Goal: Information Seeking & Learning: Learn about a topic

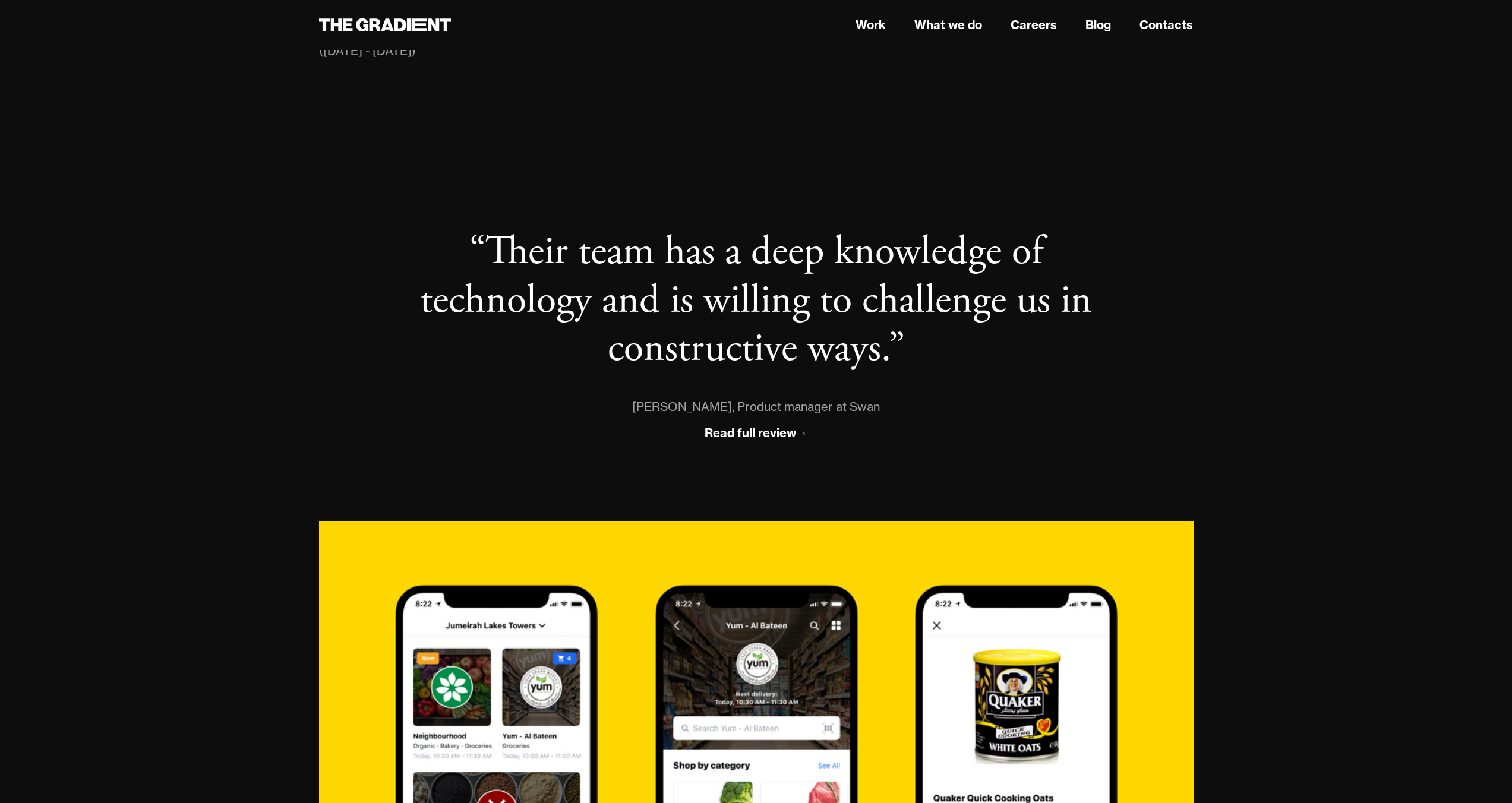
scroll to position [754, 0]
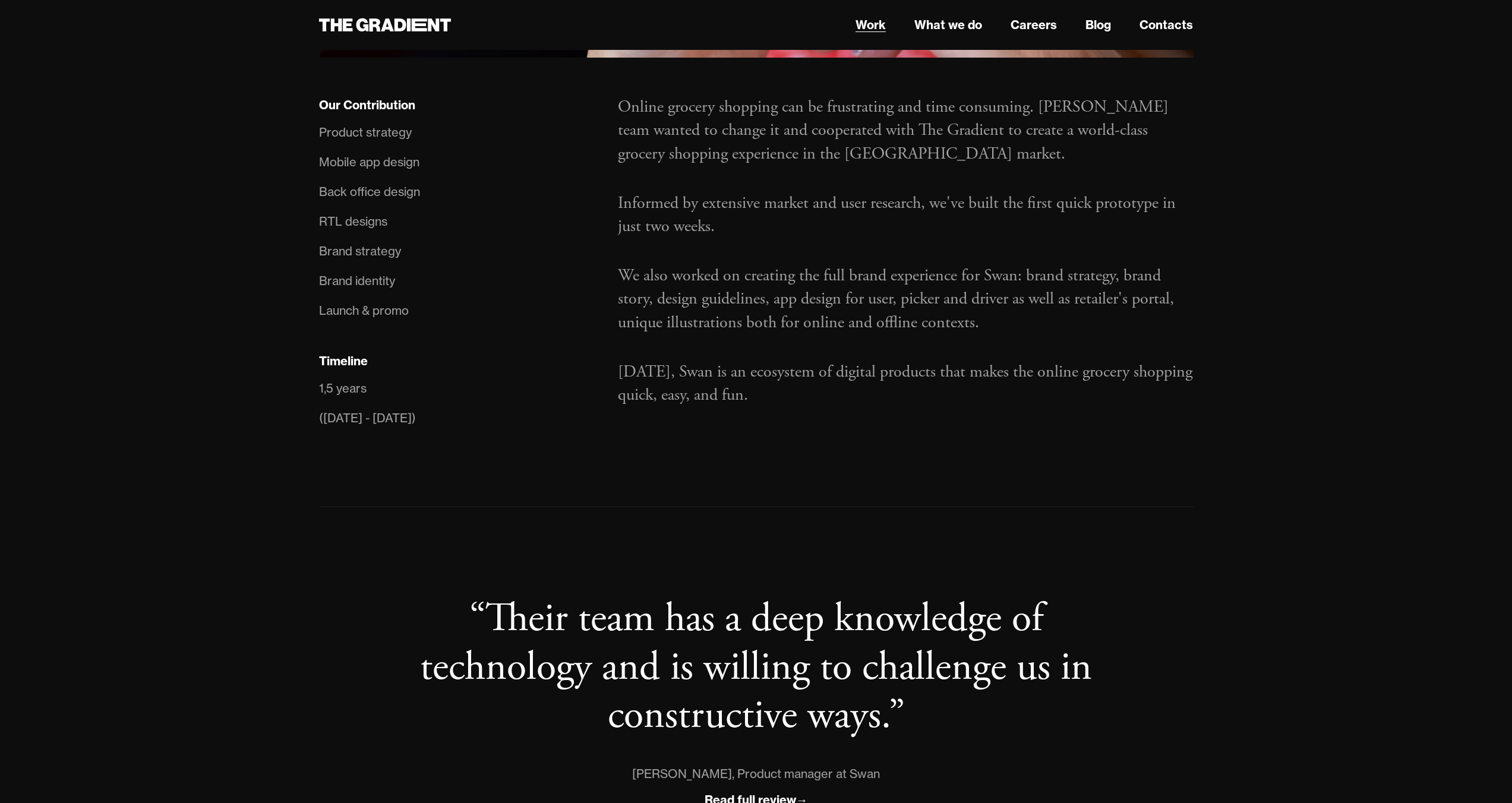
click at [703, 27] on link "Work" at bounding box center [870, 25] width 30 height 18
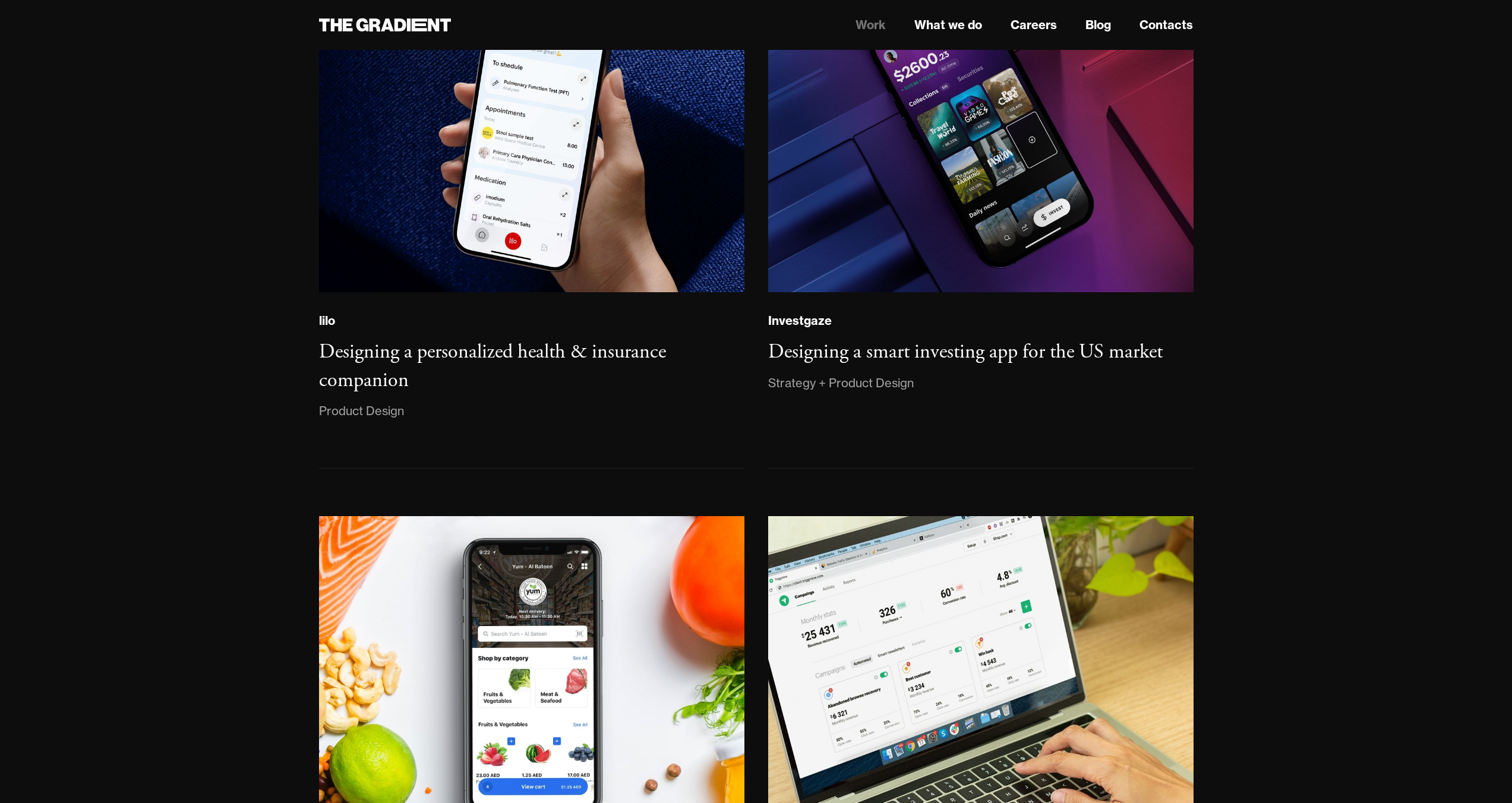
scroll to position [1201, 0]
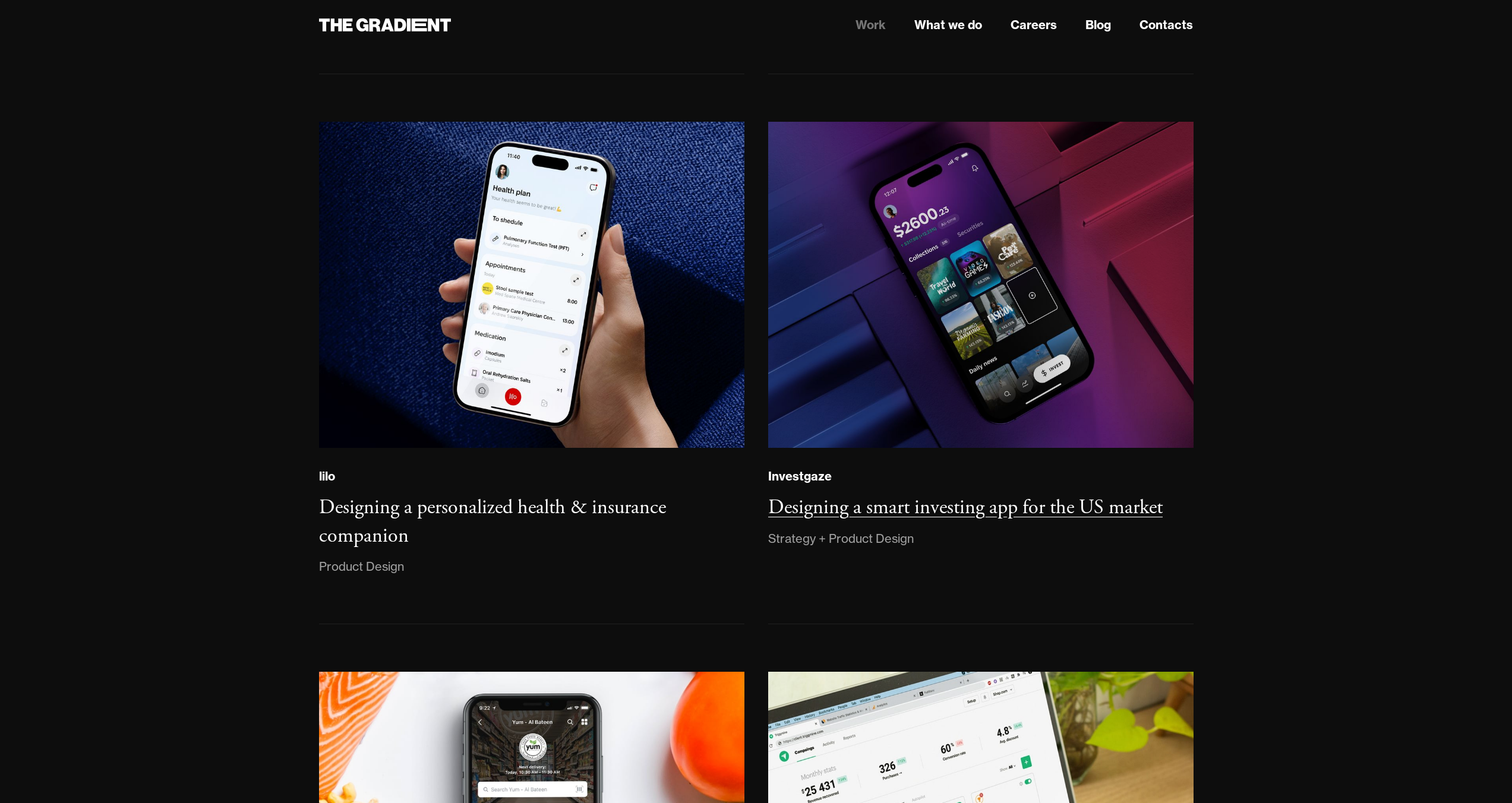
click at [984, 310] on img at bounding box center [980, 285] width 427 height 327
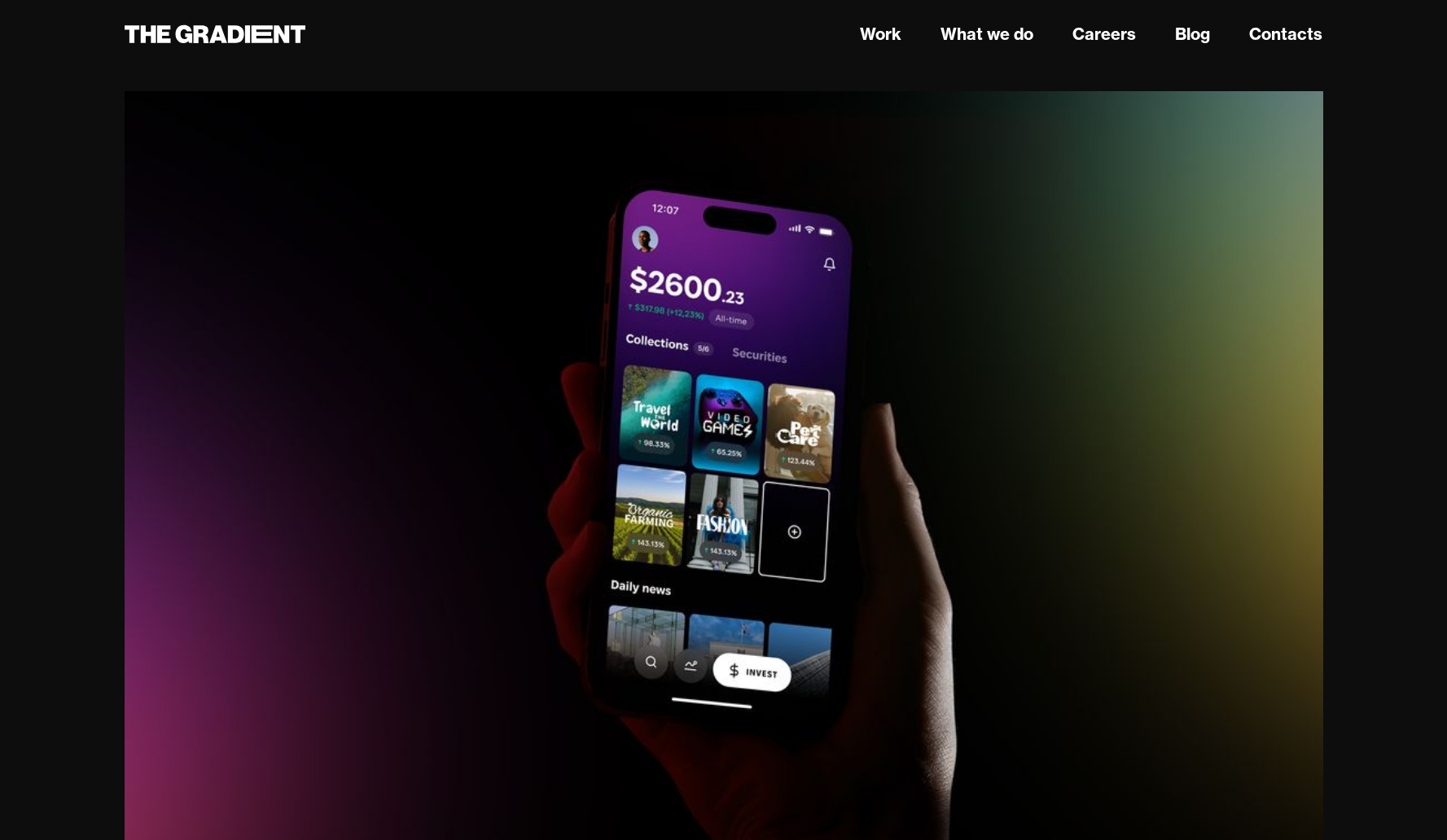
scroll to position [89, 0]
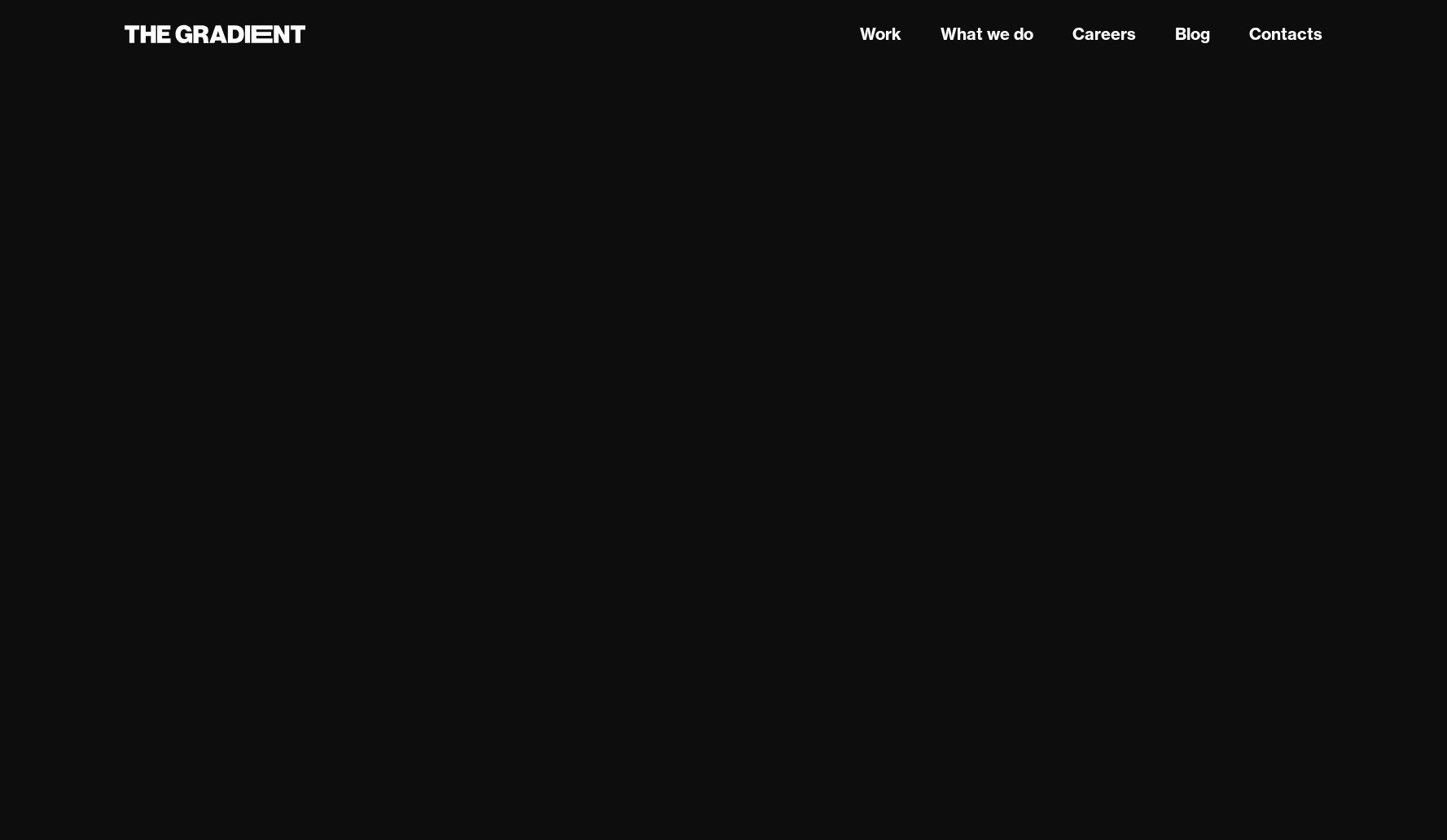
scroll to position [2656, 0]
